Goal: Transaction & Acquisition: Purchase product/service

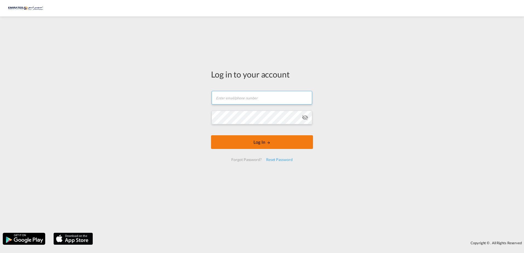
type input "[EMAIL_ADDRESS][DOMAIN_NAME]"
click at [264, 146] on button "Log In" at bounding box center [262, 143] width 102 height 14
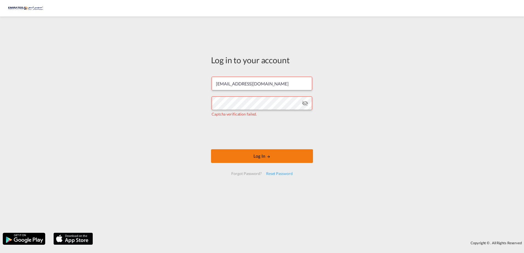
click at [261, 160] on button "Log In" at bounding box center [262, 156] width 102 height 14
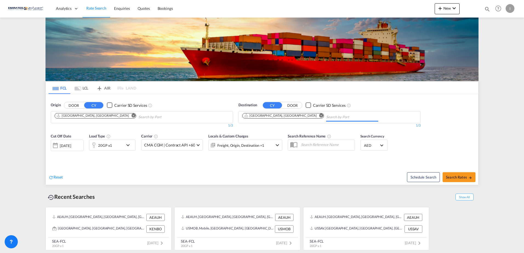
click at [326, 118] on input "Chips input." at bounding box center [352, 117] width 52 height 9
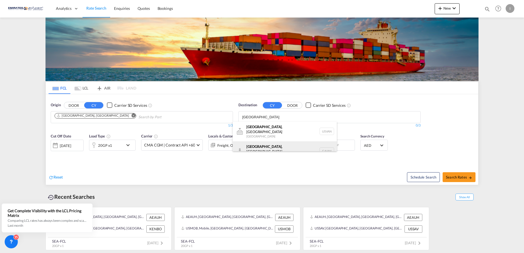
type input "[GEOGRAPHIC_DATA]"
click at [258, 146] on div "[GEOGRAPHIC_DATA] , [GEOGRAPHIC_DATA] [GEOGRAPHIC_DATA] [GEOGRAPHIC_DATA]" at bounding box center [285, 152] width 104 height 20
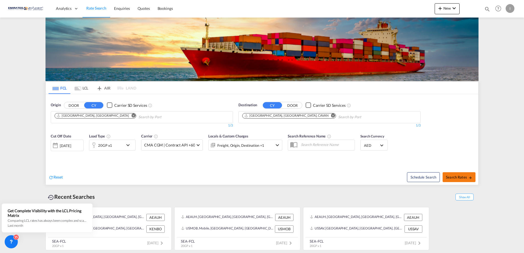
click at [467, 177] on span "Search Rates" at bounding box center [459, 177] width 26 height 4
type input "AEAUH to CAVAN / [DATE]"
